Goal: Transaction & Acquisition: Purchase product/service

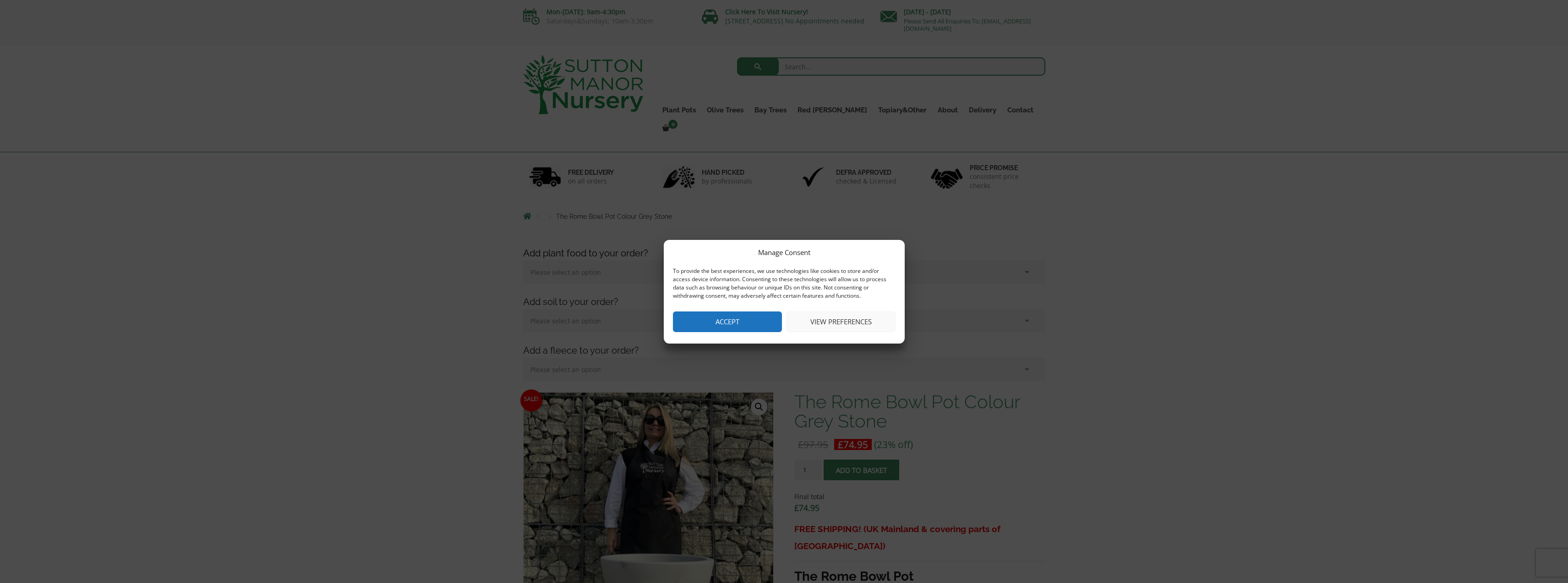
click at [736, 314] on button "Accept" at bounding box center [727, 321] width 109 height 21
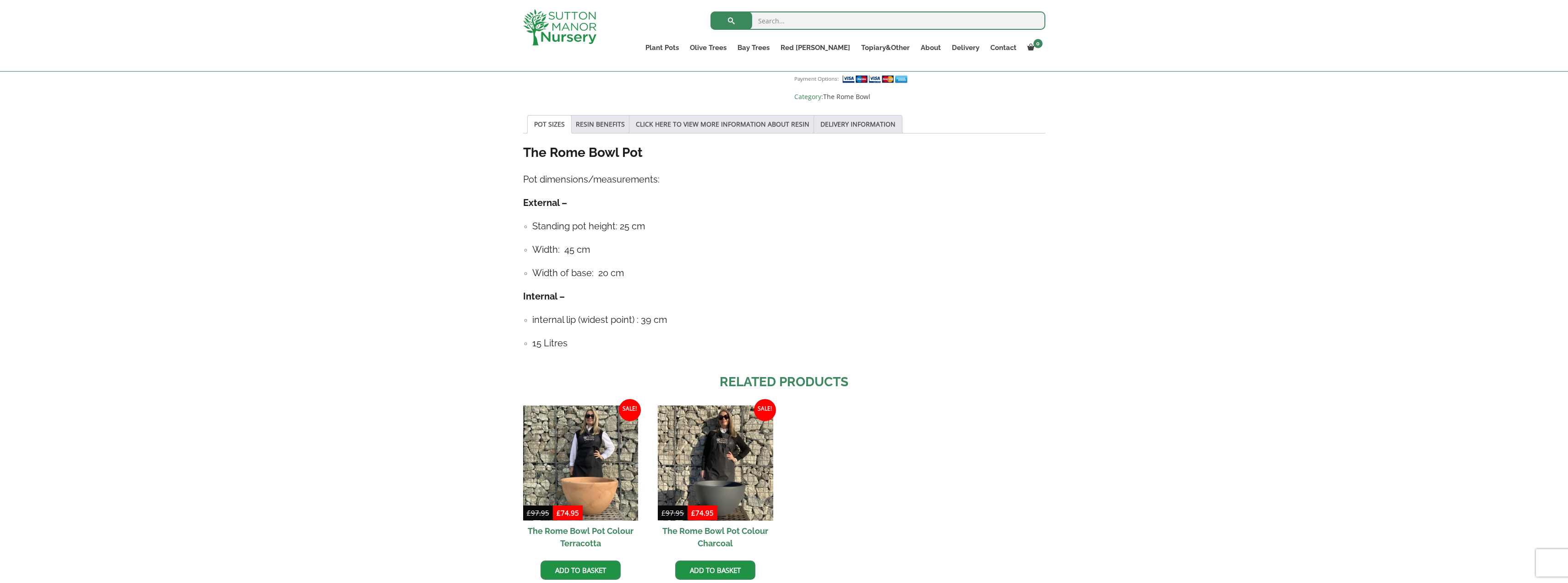
scroll to position [687, 0]
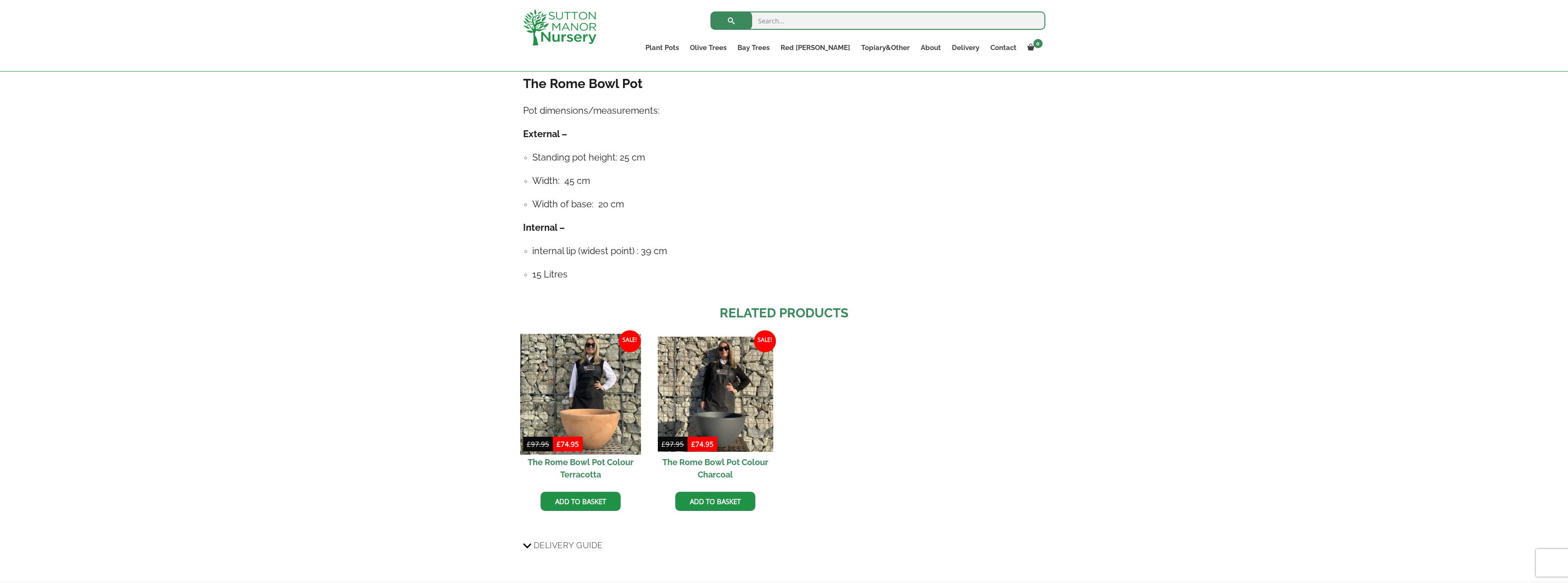
click at [617, 407] on img at bounding box center [581, 394] width 121 height 121
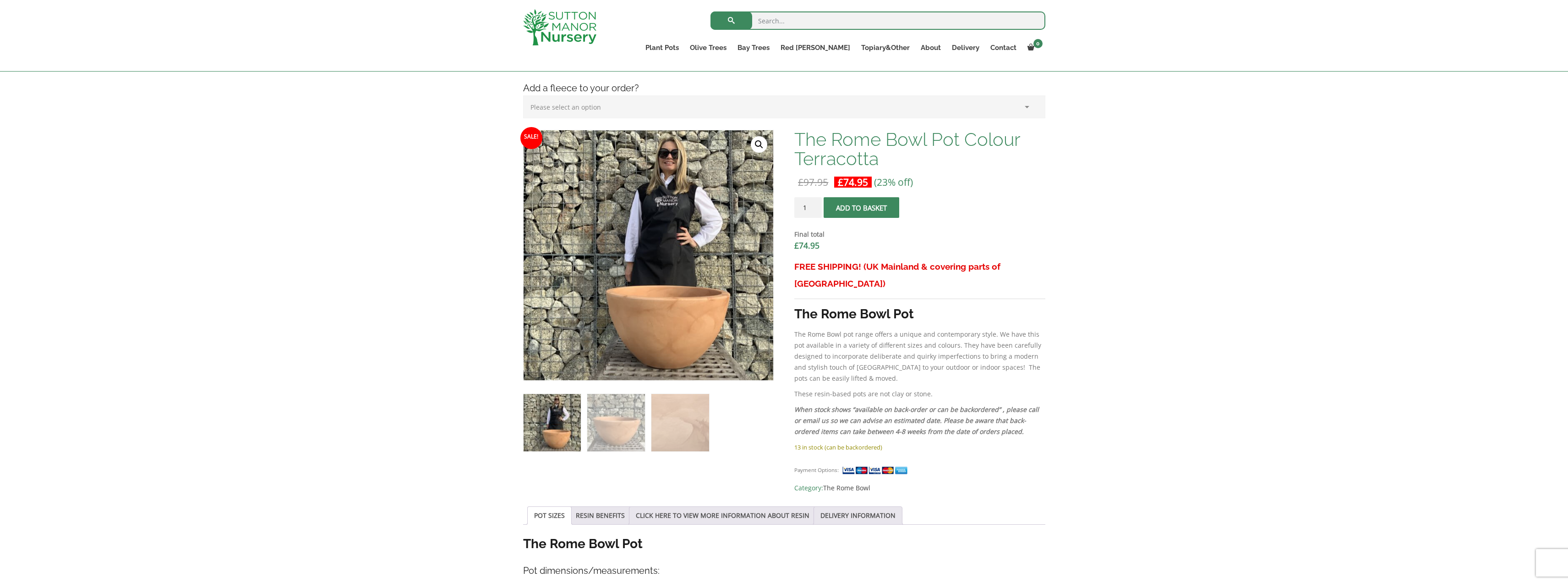
scroll to position [229, 0]
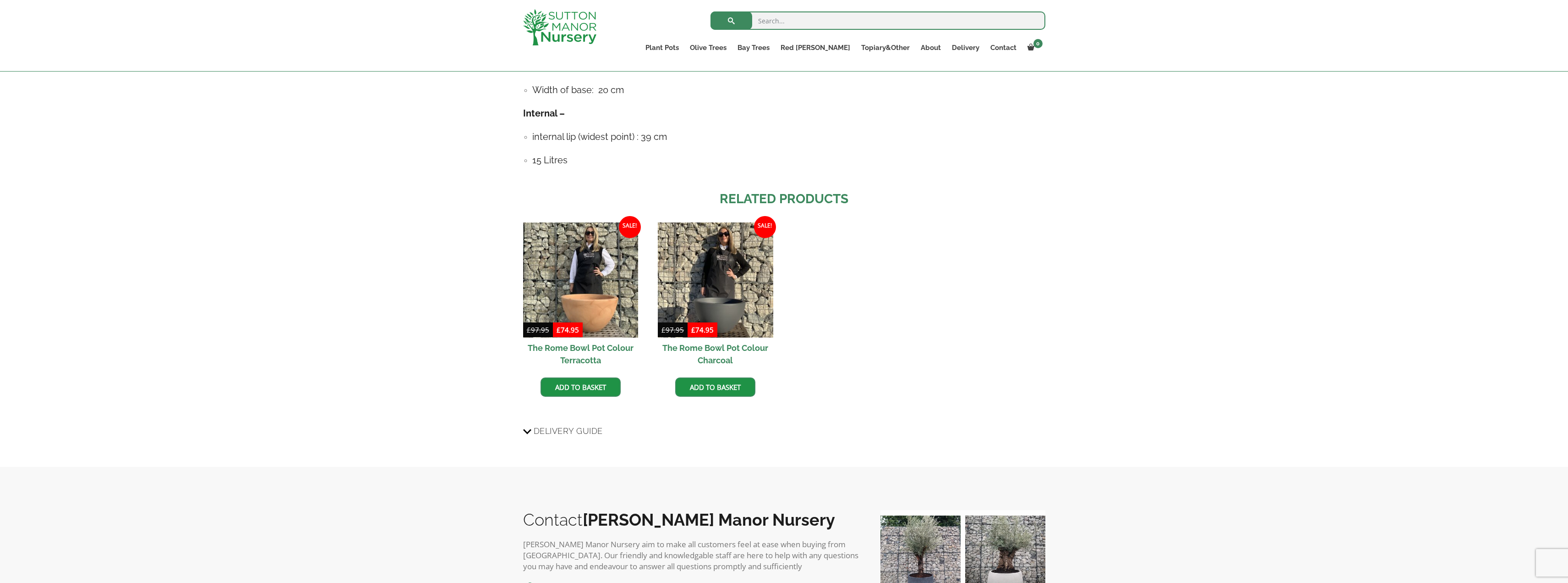
scroll to position [779, 0]
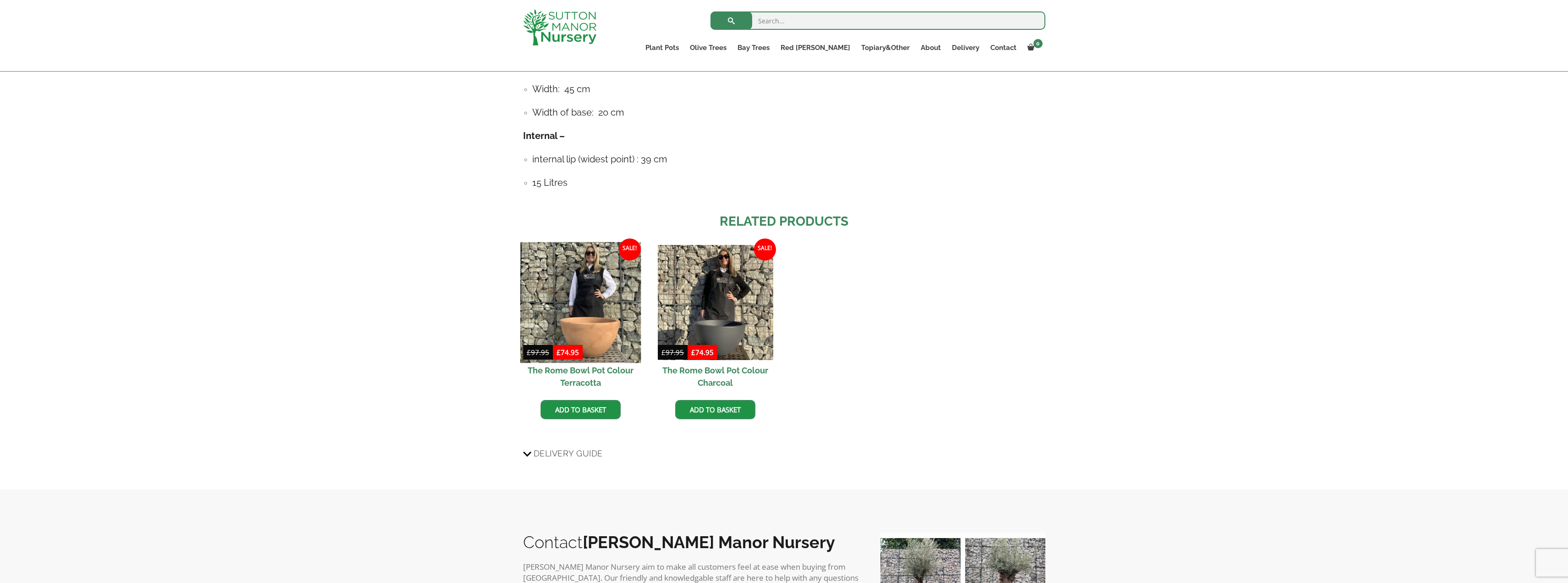
click at [597, 300] on img at bounding box center [581, 303] width 121 height 121
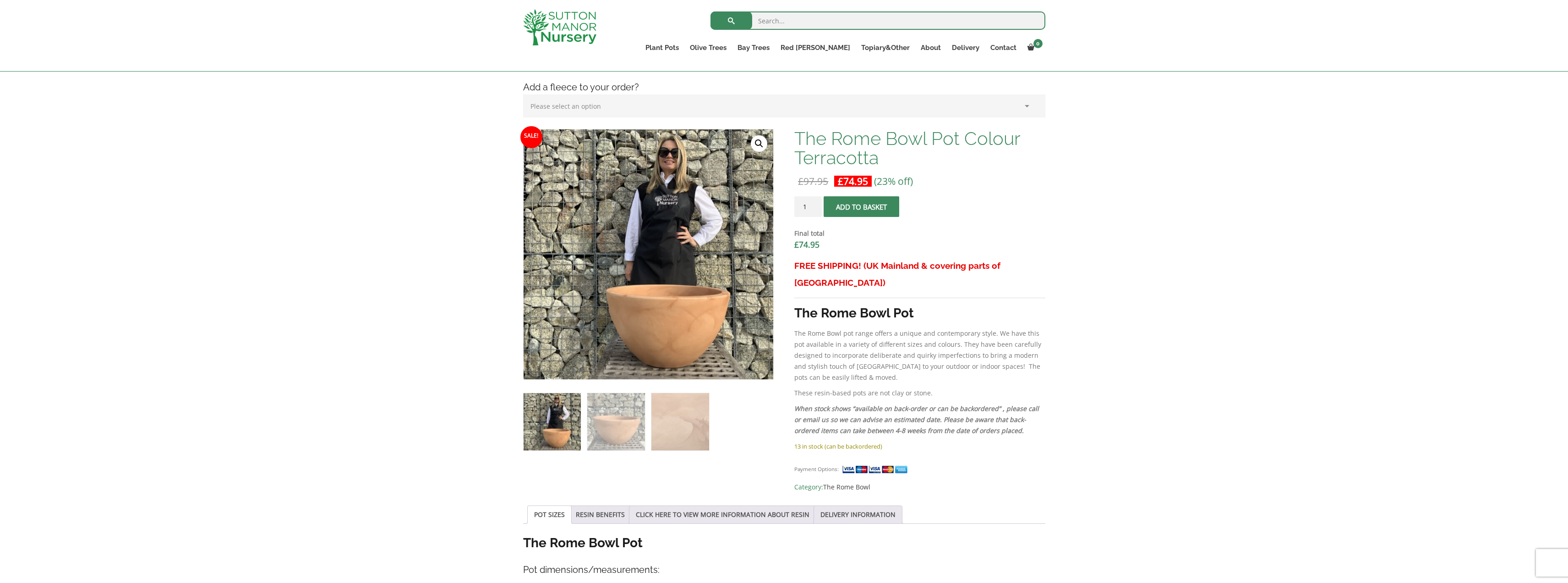
scroll to position [275, 0]
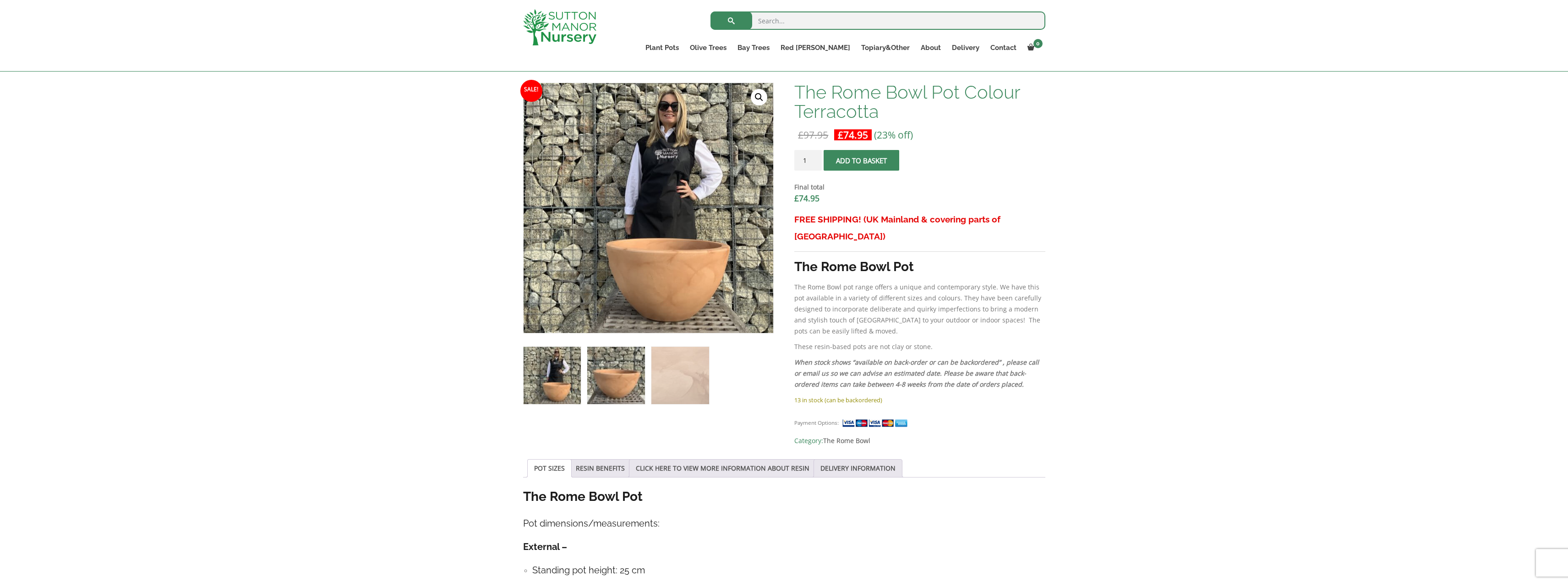
click at [621, 380] on img at bounding box center [616, 375] width 57 height 57
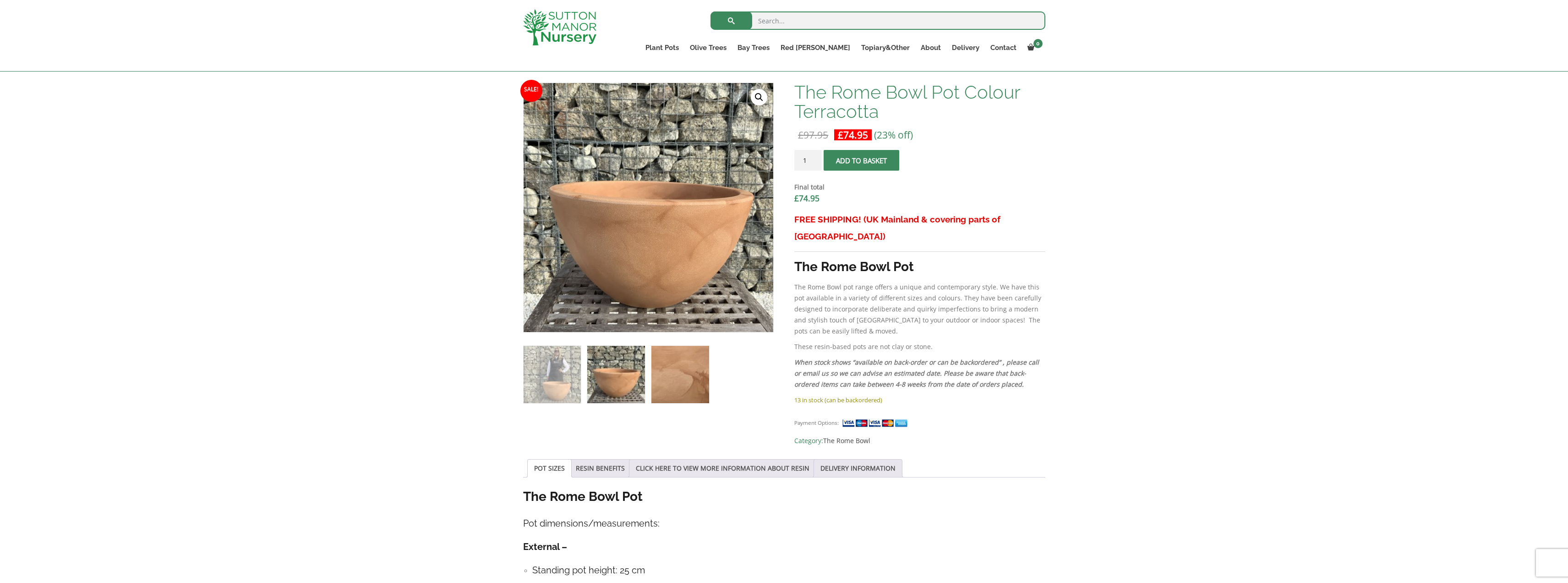
click at [672, 385] on img at bounding box center [680, 374] width 57 height 57
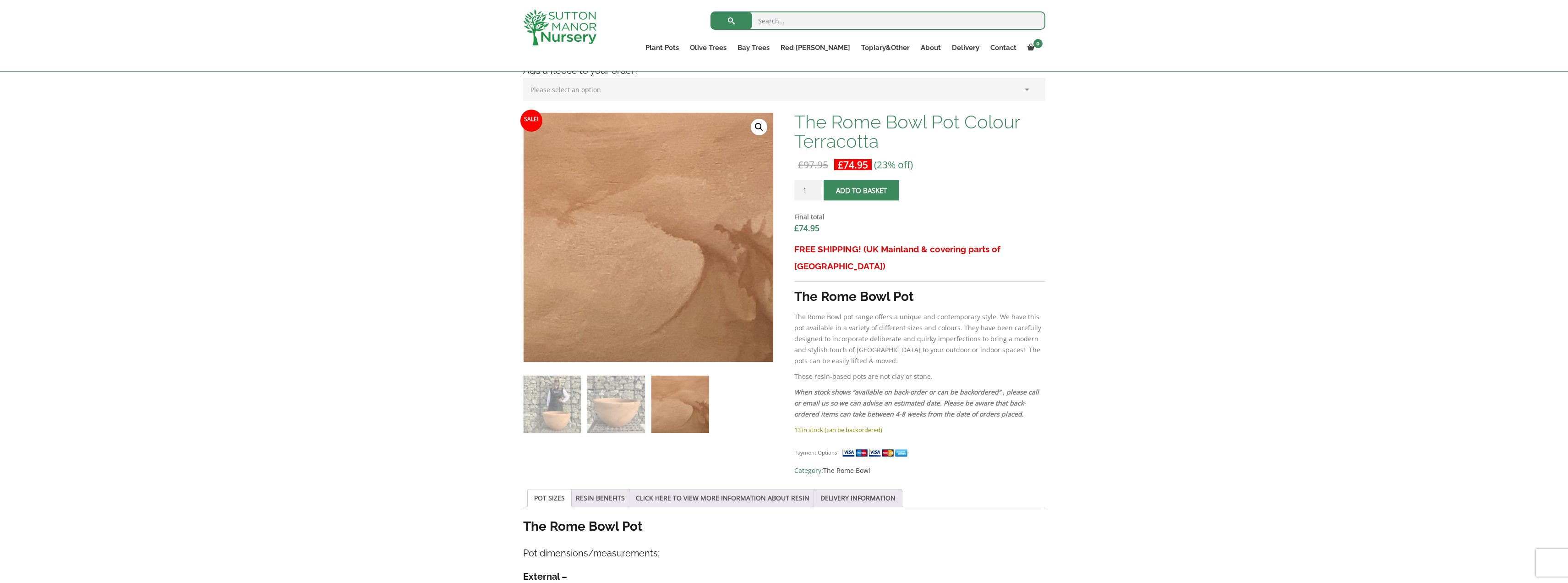
scroll to position [229, 0]
